Goal: Find specific page/section: Find specific page/section

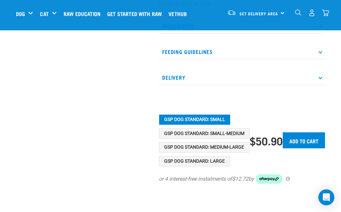
scroll to position [253, 0]
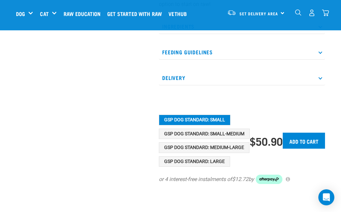
click at [257, 8] on link "Set Delivery Area" at bounding box center [259, 13] width 39 height 11
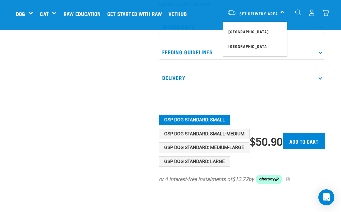
click at [253, 30] on link "[GEOGRAPHIC_DATA]" at bounding box center [255, 31] width 64 height 15
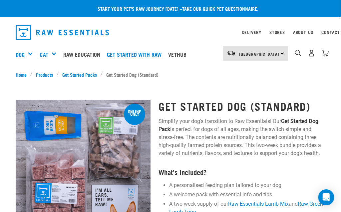
scroll to position [0, 8]
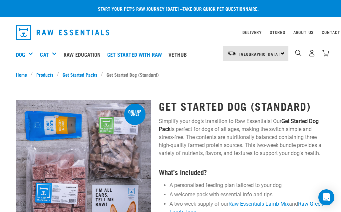
click at [249, 29] on div "Delivery" at bounding box center [252, 32] width 19 height 8
click at [250, 31] on link "Delivery" at bounding box center [252, 32] width 19 height 2
click at [248, 32] on link "Delivery" at bounding box center [252, 32] width 19 height 2
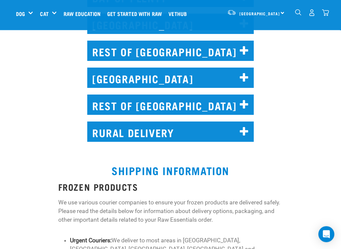
scroll to position [477, 0]
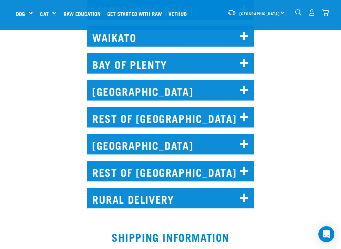
click at [219, 90] on h2 "[GEOGRAPHIC_DATA]" at bounding box center [170, 91] width 167 height 20
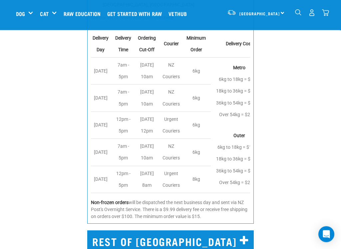
scroll to position [540, 0]
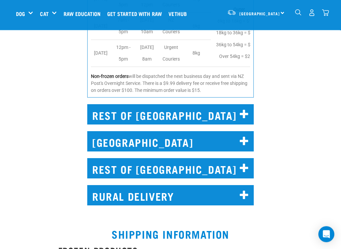
click at [175, 194] on h2 "RURAL DELIVERY" at bounding box center [170, 196] width 167 height 20
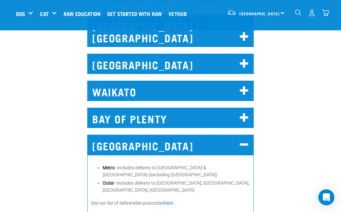
scroll to position [354, 0]
